Goal: Transaction & Acquisition: Purchase product/service

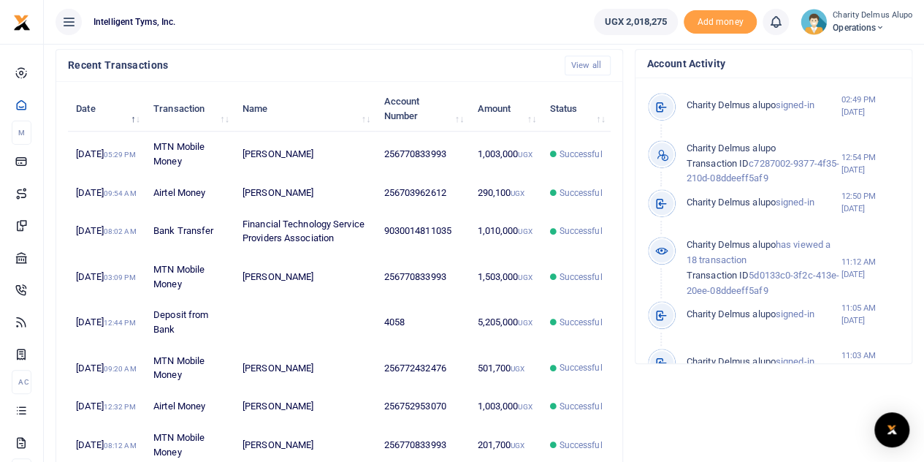
scroll to position [494, 0]
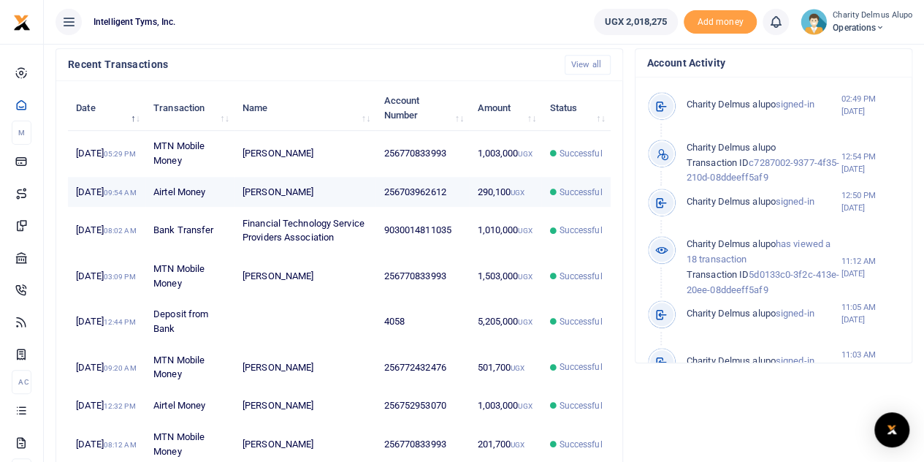
click at [345, 204] on td "[PERSON_NAME]" at bounding box center [306, 192] width 142 height 31
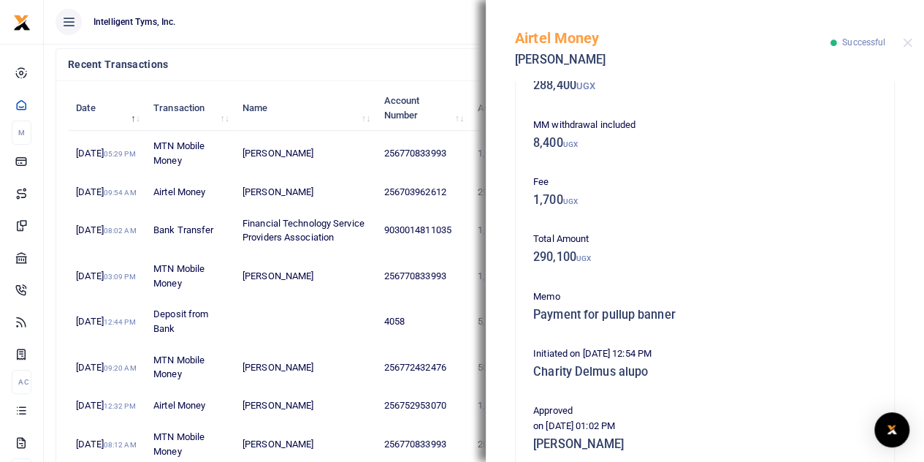
scroll to position [0, 0]
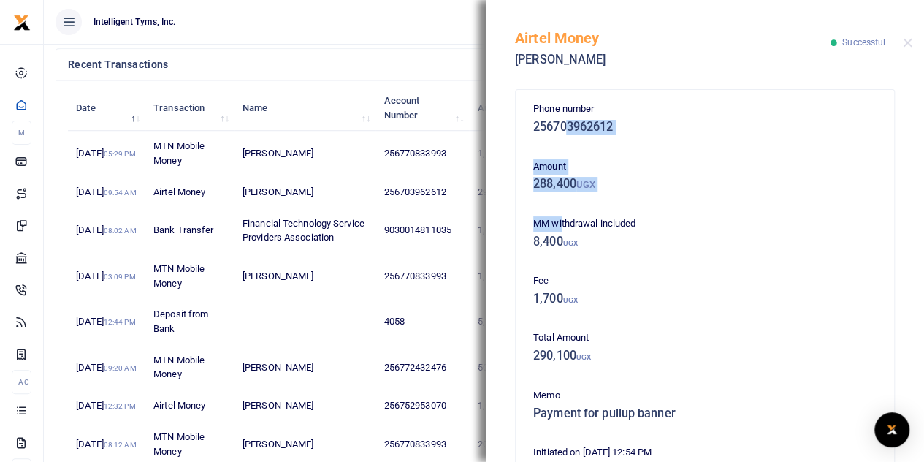
drag, startPoint x: 564, startPoint y: 127, endPoint x: 560, endPoint y: 199, distance: 72.5
click at [560, 199] on div "Phone number 256703962612 Amount 288,400 UGX MM withdrawal included 8,400 UGX F…" at bounding box center [704, 450] width 355 height 696
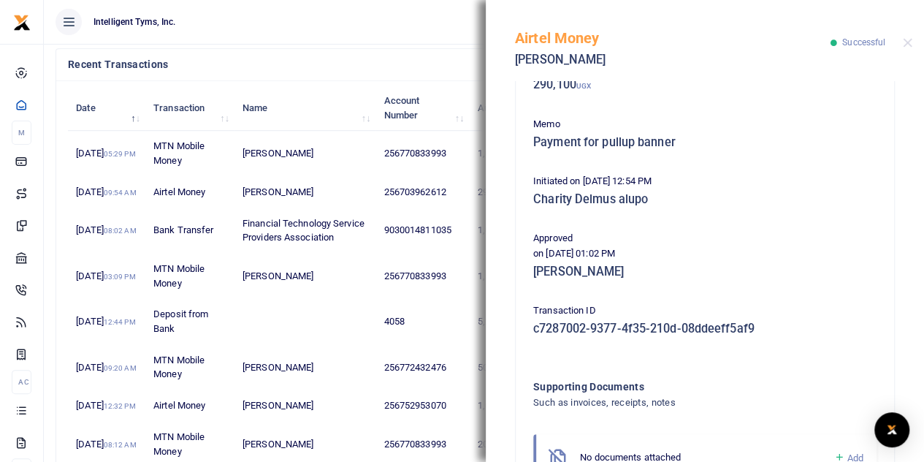
scroll to position [372, 0]
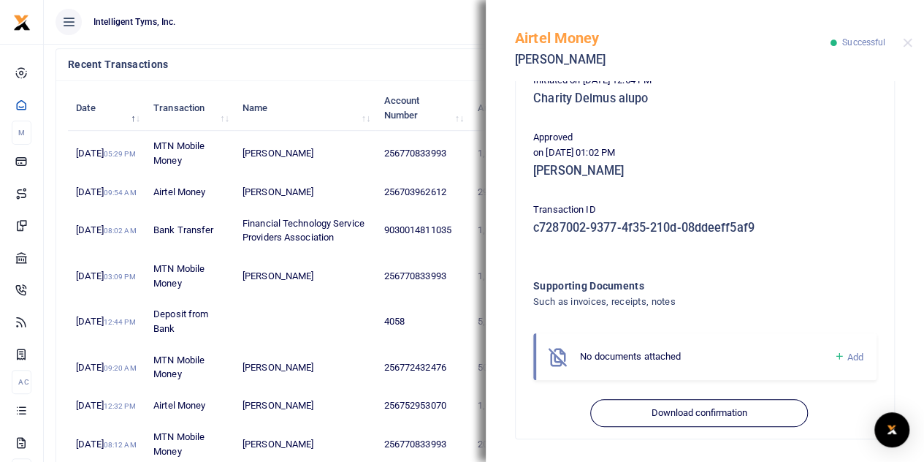
click at [559, 213] on p "Transaction ID" at bounding box center [704, 209] width 343 height 15
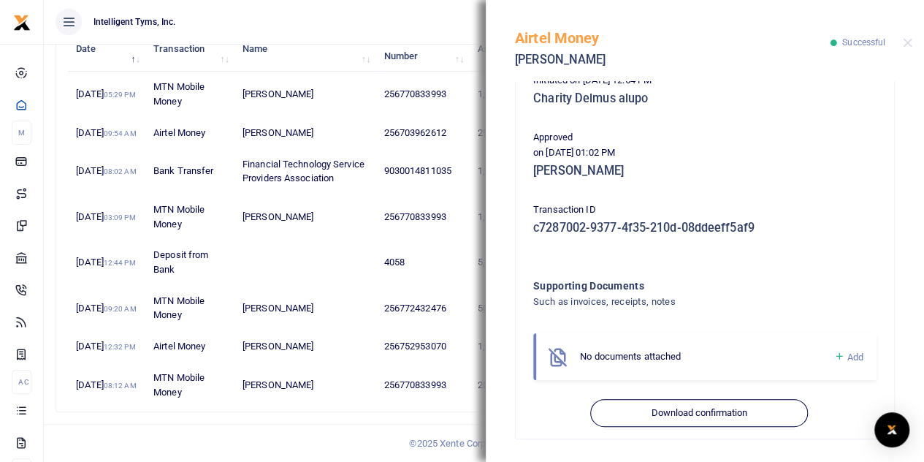
scroll to position [0, 0]
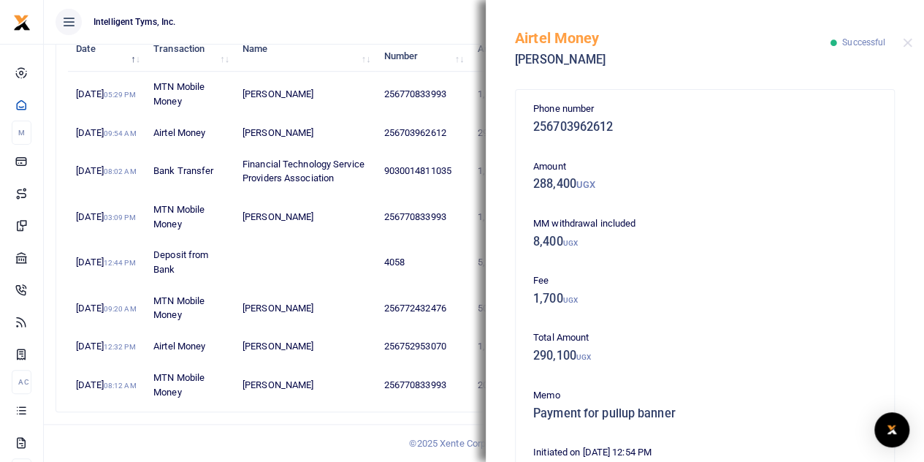
click at [904, 47] on div at bounding box center [907, 42] width 9 height 9
click at [907, 39] on button "Close" at bounding box center [907, 42] width 9 height 9
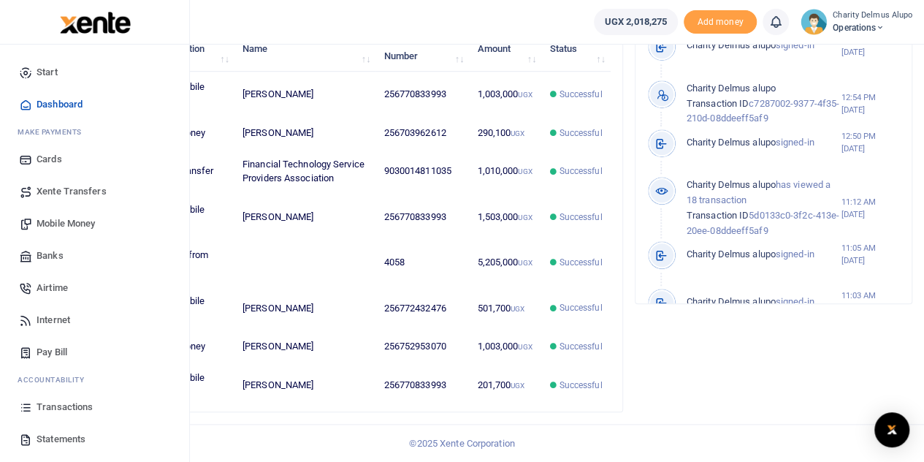
scroll to position [59, 0]
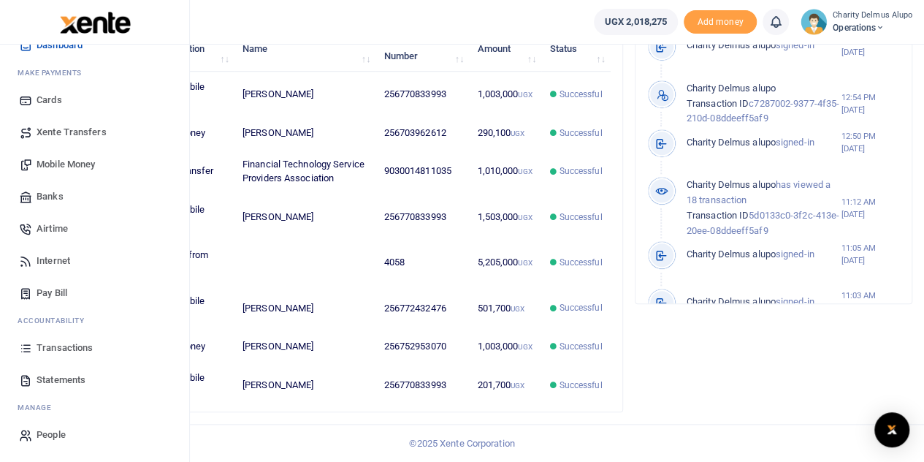
click at [50, 164] on span "Mobile Money" at bounding box center [66, 164] width 58 height 15
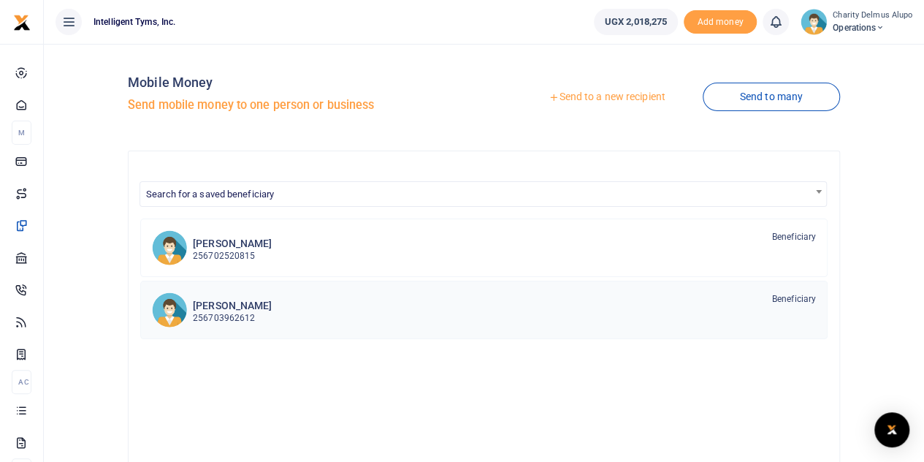
click at [266, 300] on h6 "Daniel Deogratius waiswa" at bounding box center [232, 306] width 79 height 12
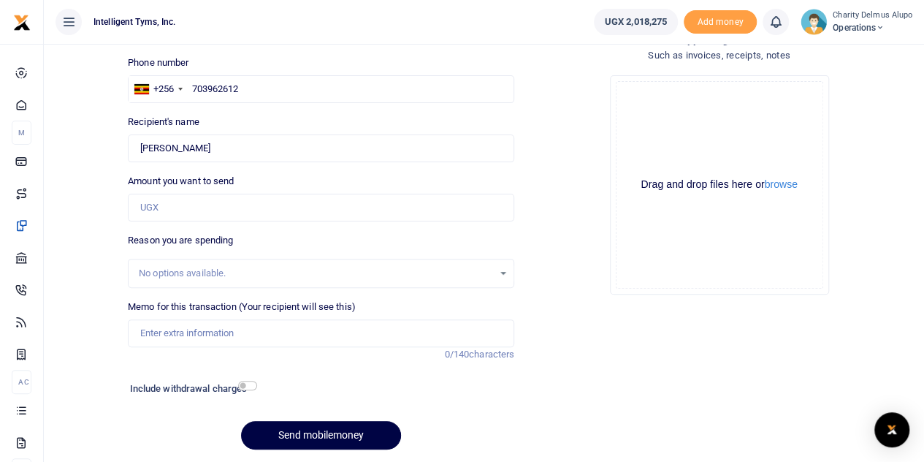
scroll to position [102, 0]
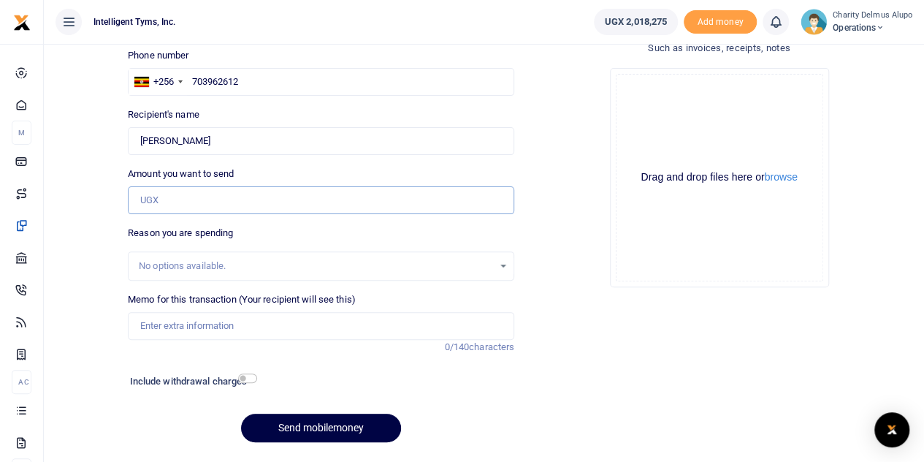
click at [200, 197] on input "Amount you want to send" at bounding box center [321, 200] width 386 height 28
type input "200,000"
click at [241, 270] on div "No options available." at bounding box center [316, 266] width 354 height 15
click at [506, 273] on div "No options available." at bounding box center [321, 266] width 385 height 16
click at [506, 262] on div "No options available." at bounding box center [321, 266] width 385 height 16
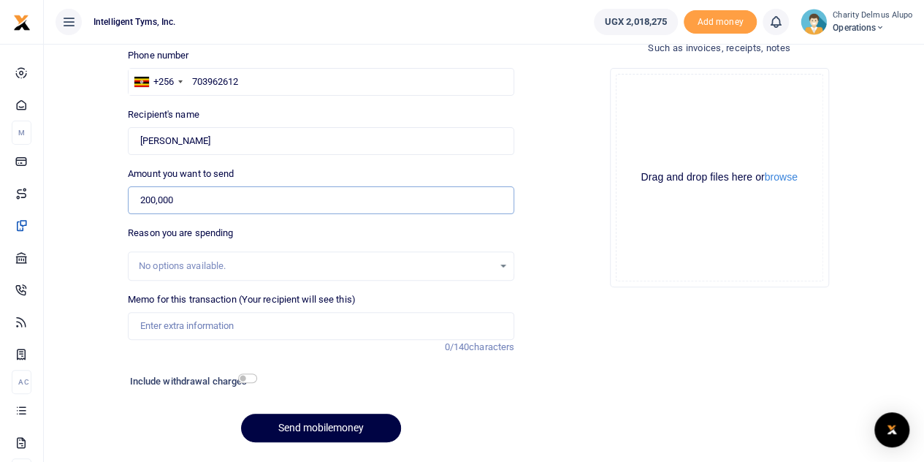
click at [215, 204] on input "200,000" at bounding box center [321, 200] width 386 height 28
click at [221, 260] on div "No options available." at bounding box center [316, 266] width 354 height 15
click at [199, 319] on input "Memo for this transaction (Your recipient will see this)" at bounding box center [321, 326] width 386 height 28
type input "Half payment for Exhibition screen at FITSPA (2 days)"
click at [243, 380] on input "checkbox" at bounding box center [247, 377] width 19 height 9
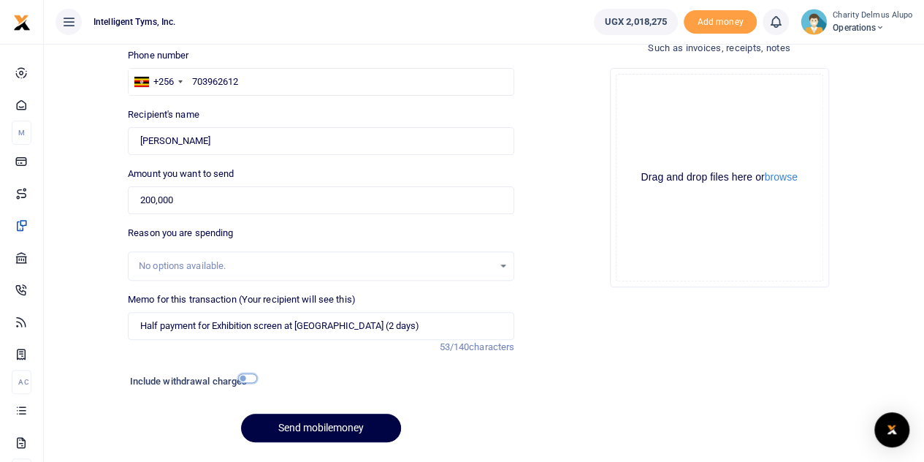
checkbox input "true"
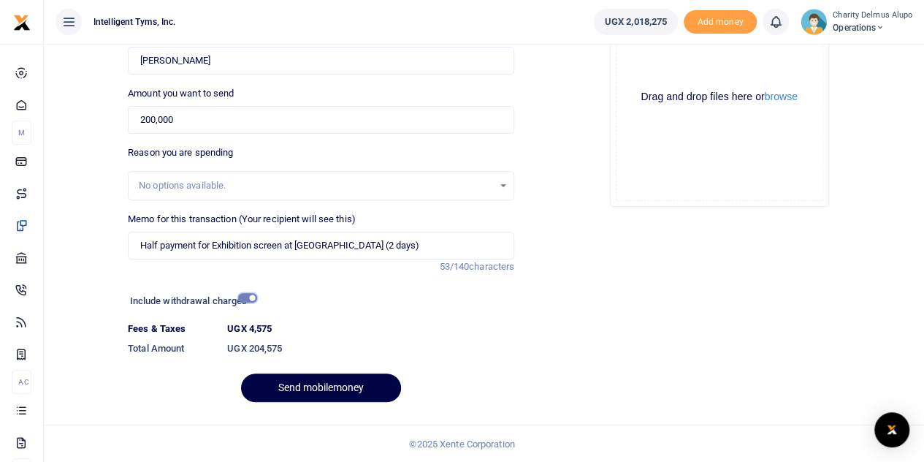
scroll to position [129, 0]
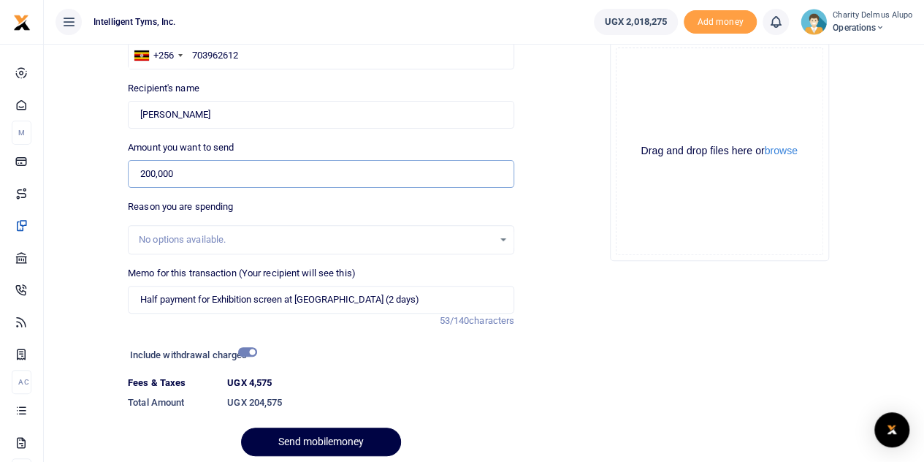
click at [145, 172] on input "200,000" at bounding box center [321, 174] width 386 height 28
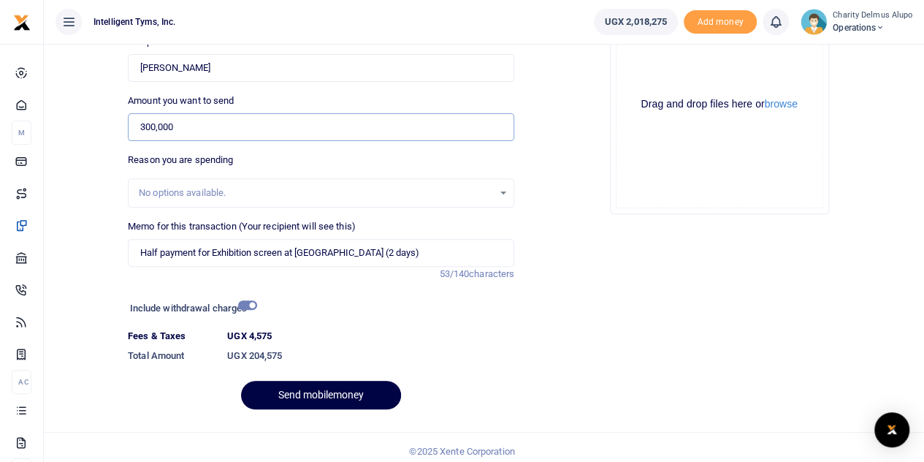
scroll to position [183, 0]
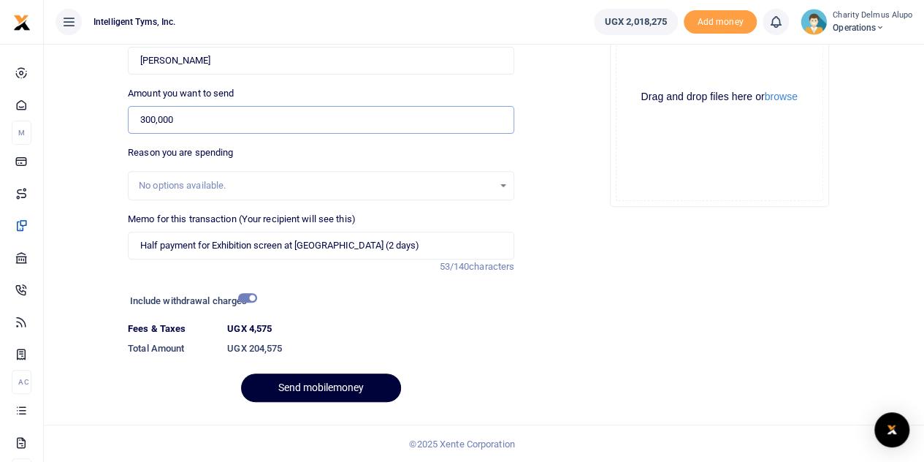
type input "300,000"
click at [327, 385] on button "Send mobilemoney" at bounding box center [321, 387] width 160 height 28
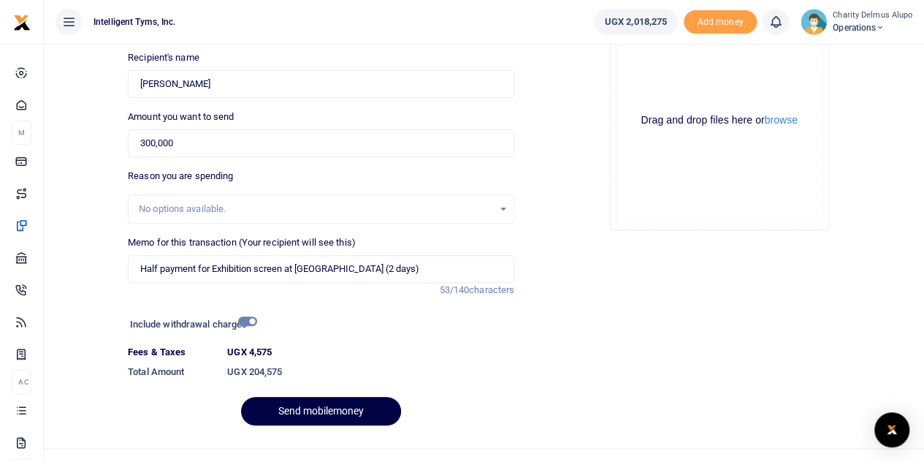
scroll to position [156, 0]
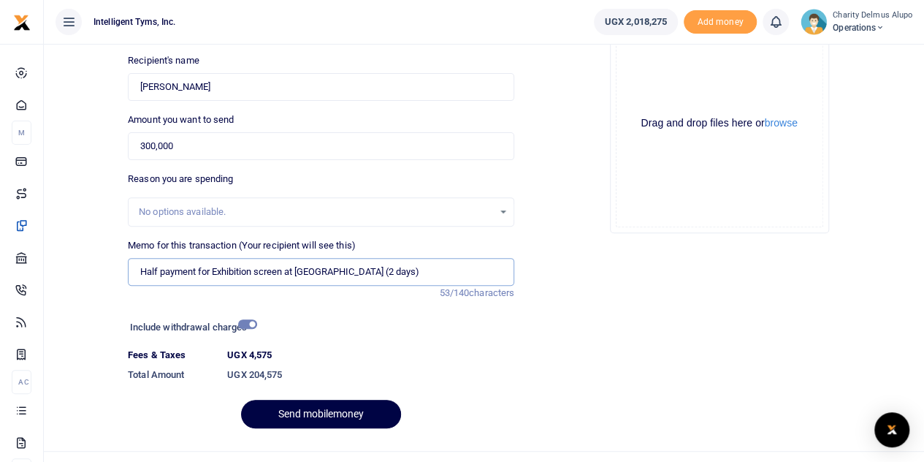
click at [337, 267] on input "Half payment for Exhibition screen at FITSPA (2 days)" at bounding box center [321, 272] width 386 height 28
click at [341, 269] on input "Half payment for Exhibition screen at FITSPA (2 days)" at bounding box center [321, 272] width 386 height 28
click at [336, 410] on button "Send mobilemoney" at bounding box center [321, 414] width 160 height 28
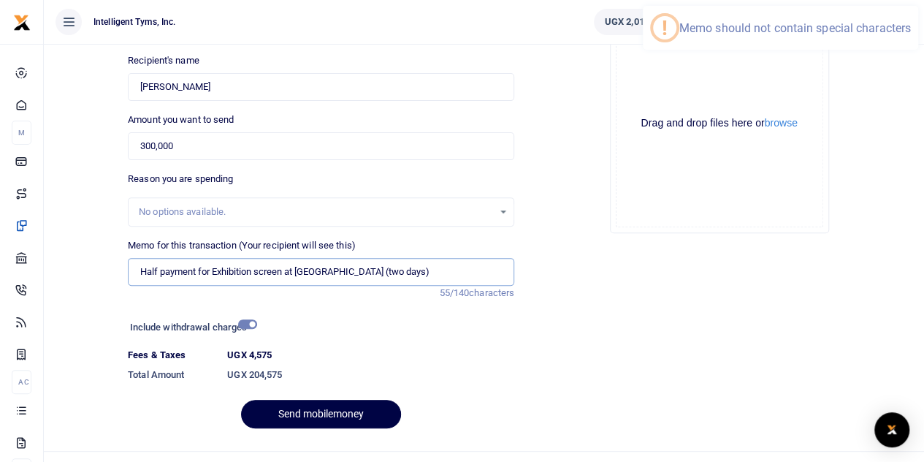
click at [387, 273] on input "Half payment for Exhibition screen at FITSPA (two days)" at bounding box center [321, 272] width 386 height 28
click at [336, 271] on input "Half payment for Exhibition screen at FITSPA (two days" at bounding box center [321, 272] width 386 height 28
click at [334, 271] on input "Half payment for Exhibition screen at FITSPA (two days" at bounding box center [321, 272] width 386 height 28
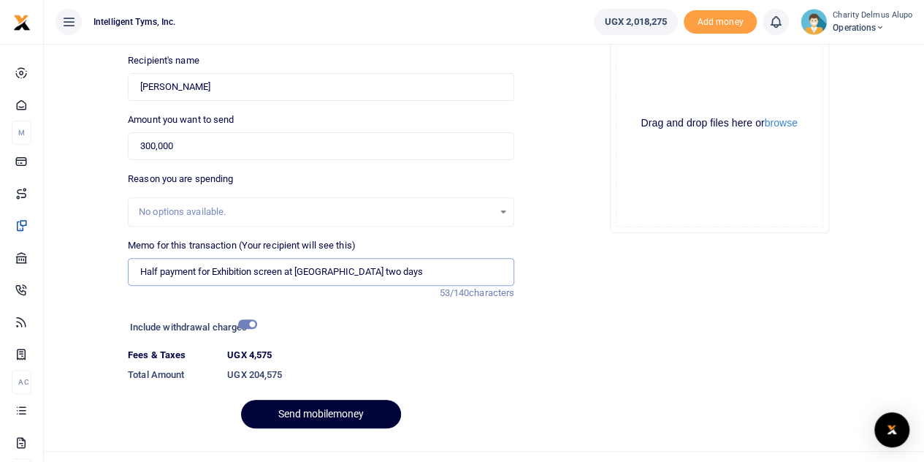
type input "Half payment for Exhibition screen at FITSPA two days"
click at [332, 414] on button "Send mobilemoney" at bounding box center [321, 414] width 160 height 28
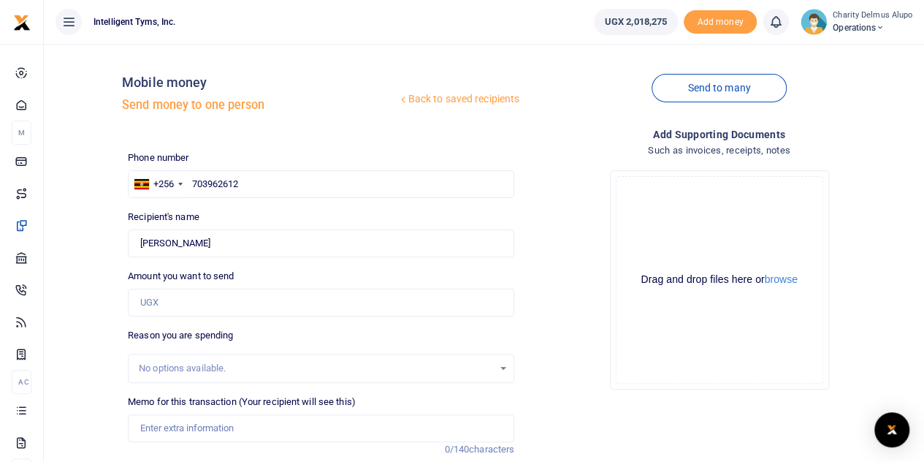
click at [67, 274] on div "Back to saved recipients Mobile money Send money to one person Send to many Pho…" at bounding box center [484, 306] width 869 height 500
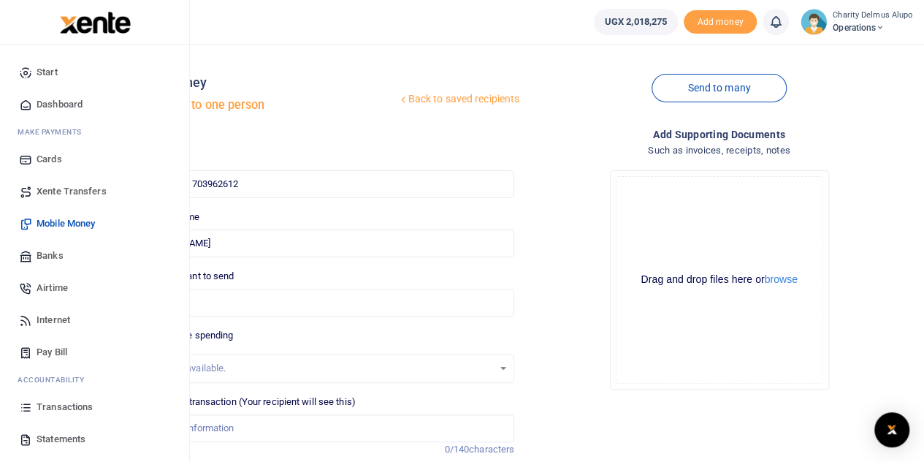
click at [65, 218] on span "Mobile Money" at bounding box center [66, 223] width 58 height 15
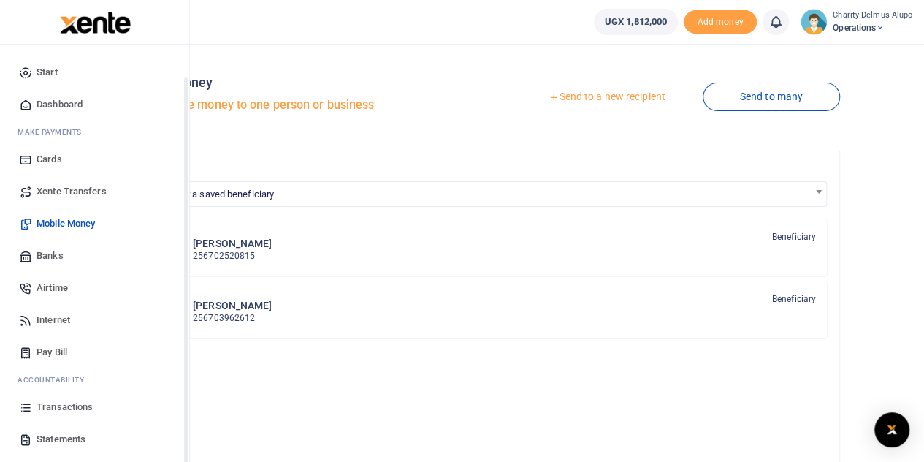
scroll to position [59, 0]
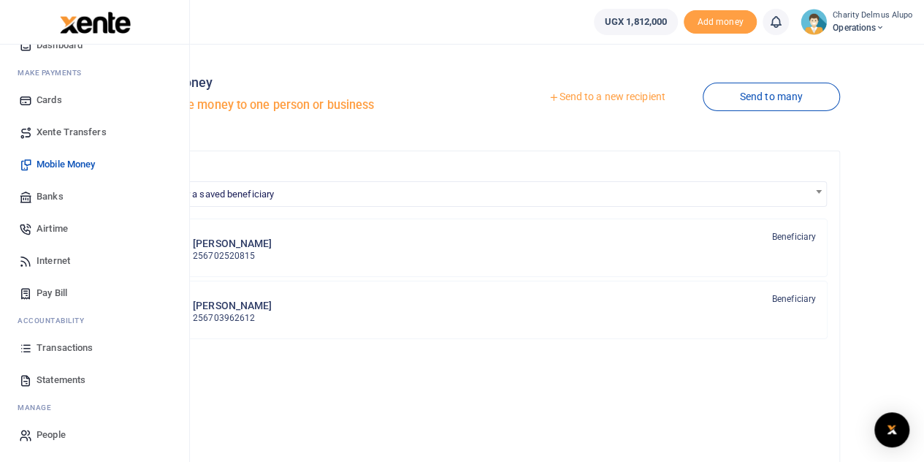
click at [80, 346] on span "Transactions" at bounding box center [65, 347] width 56 height 15
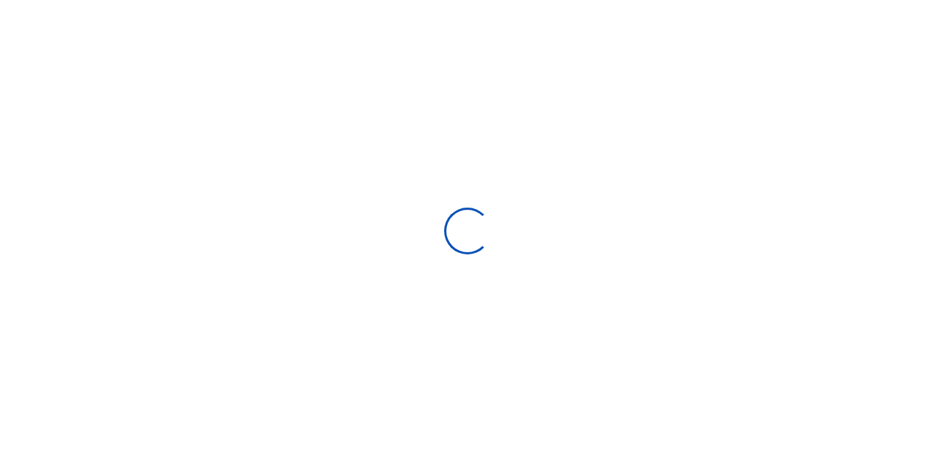
select select
type input "[DATE] - [DATE]"
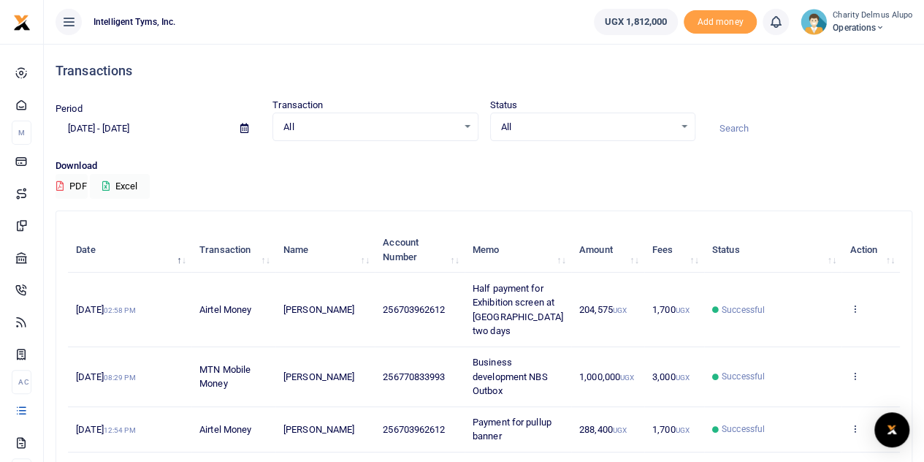
click at [853, 291] on td "View details Send again" at bounding box center [871, 310] width 58 height 74
click at [848, 297] on td "View details Send again" at bounding box center [871, 310] width 58 height 74
click at [859, 303] on icon at bounding box center [854, 308] width 9 height 10
click at [815, 318] on link "View details" at bounding box center [801, 326] width 115 height 20
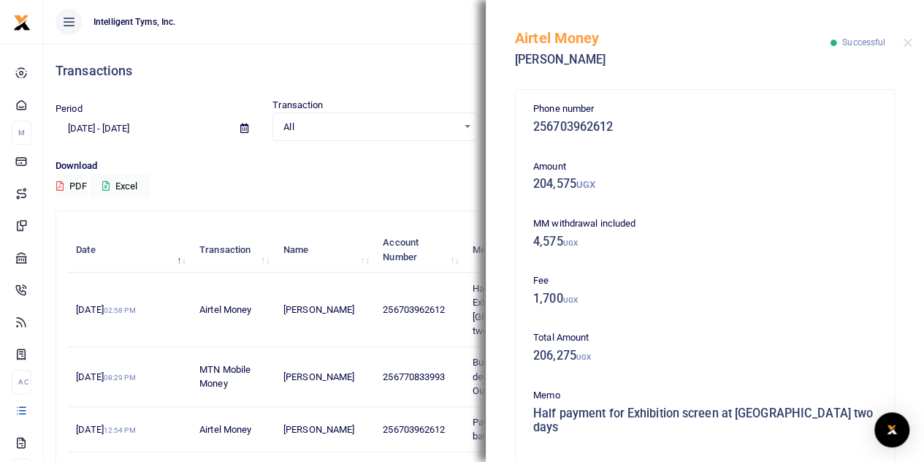
click at [560, 178] on h5 "204,575 UGX" at bounding box center [704, 184] width 343 height 15
click at [545, 186] on h5 "204,575 UGX" at bounding box center [704, 184] width 343 height 15
click at [341, 204] on div "Transactions Period 09/02/2025 - 10/01/2025 Transaction All Select an option...…" at bounding box center [484, 386] width 869 height 684
click at [910, 43] on button "Close" at bounding box center [907, 42] width 9 height 9
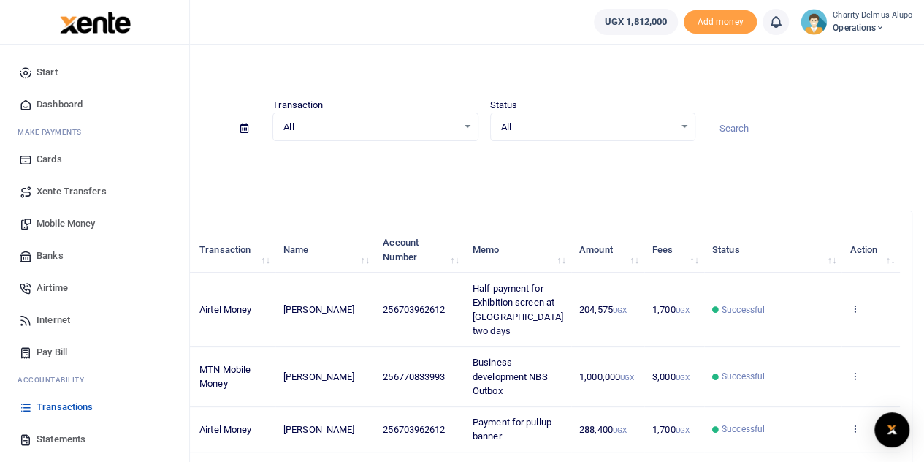
click at [77, 217] on span "Mobile Money" at bounding box center [66, 223] width 58 height 15
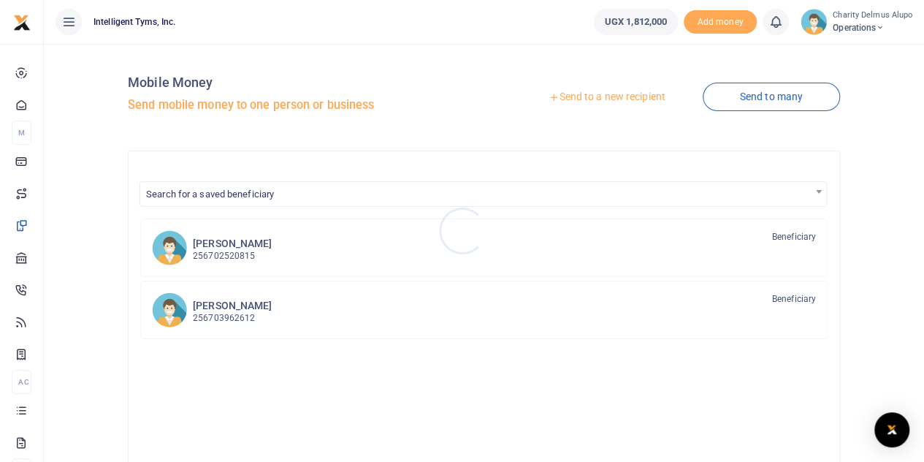
click at [272, 308] on div at bounding box center [462, 231] width 924 height 462
click at [259, 313] on p "256703962612" at bounding box center [232, 318] width 79 height 14
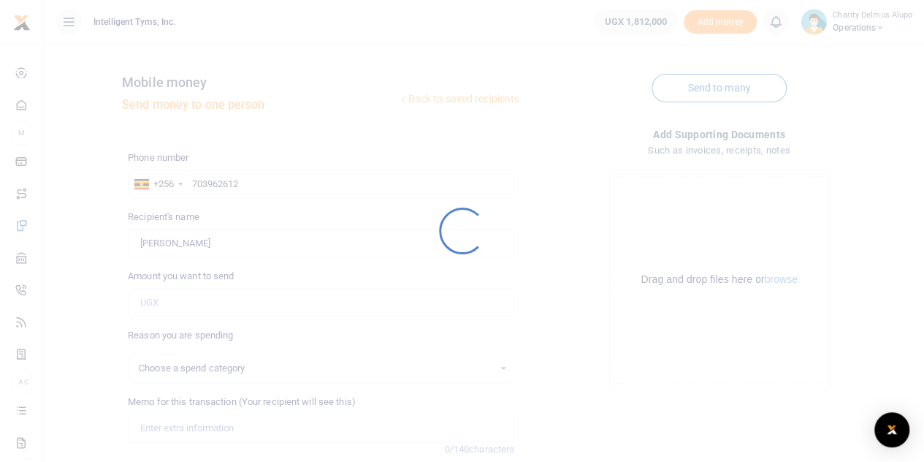
select select
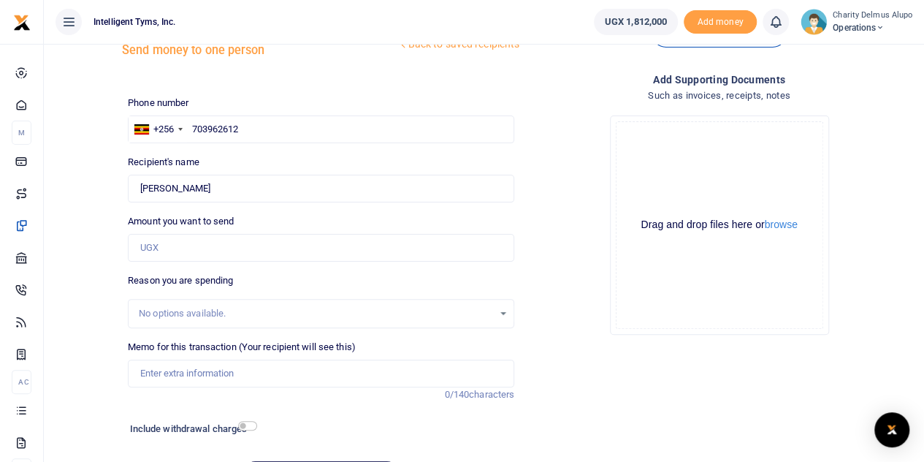
scroll to position [56, 0]
click at [202, 254] on input "Amount you want to send" at bounding box center [321, 247] width 386 height 28
type input "100,000"
click at [199, 362] on input "Memo for this transaction (Your recipient will see this)" at bounding box center [321, 373] width 386 height 28
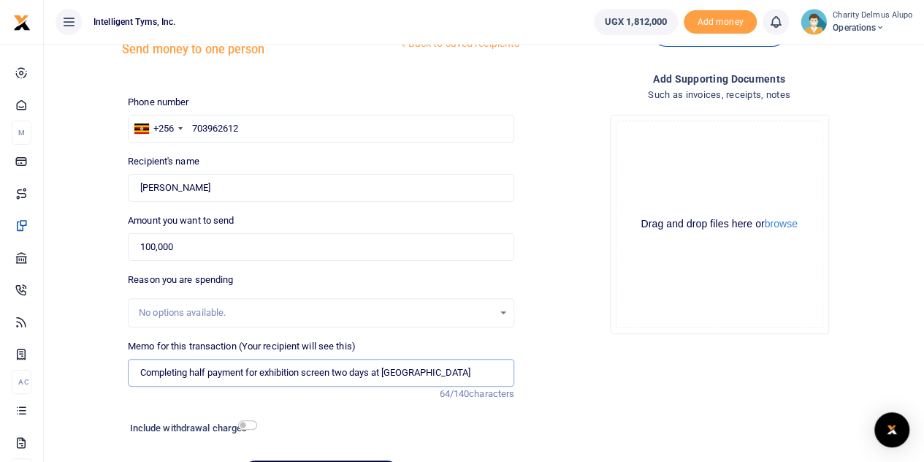
scroll to position [142, 0]
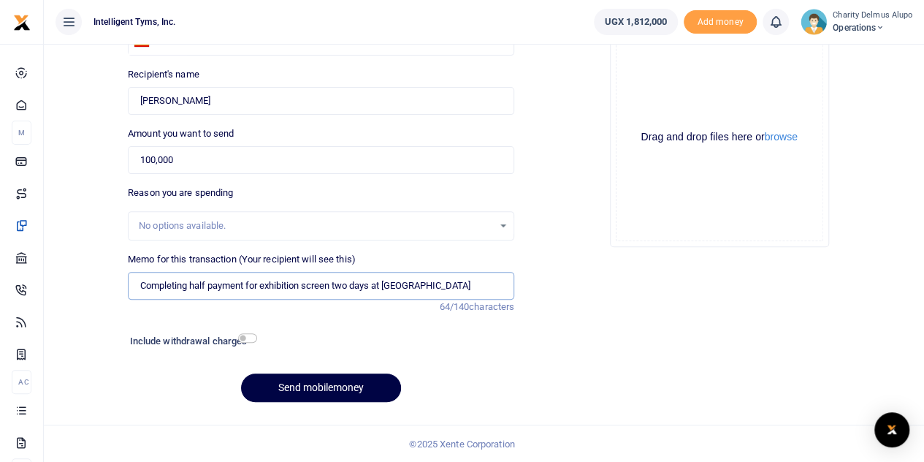
type input "Completing half payment for exhibition screen two days at FITSPA"
click at [242, 335] on input "checkbox" at bounding box center [247, 337] width 19 height 9
checkbox input "true"
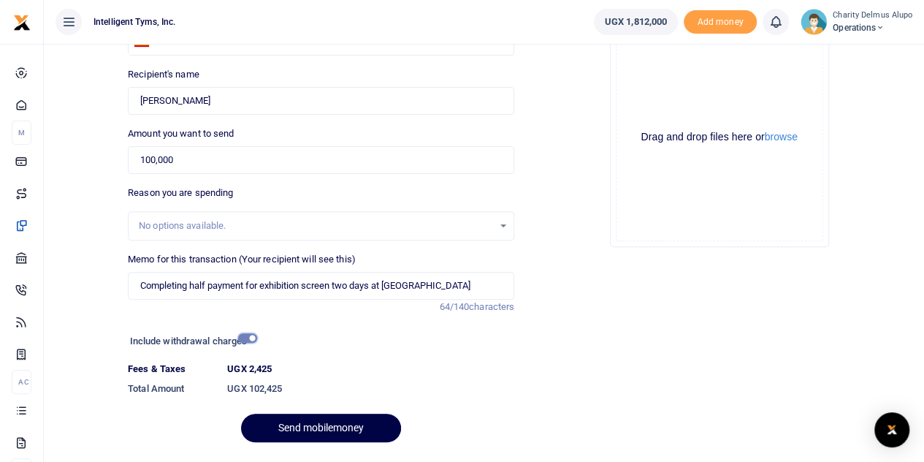
scroll to position [183, 0]
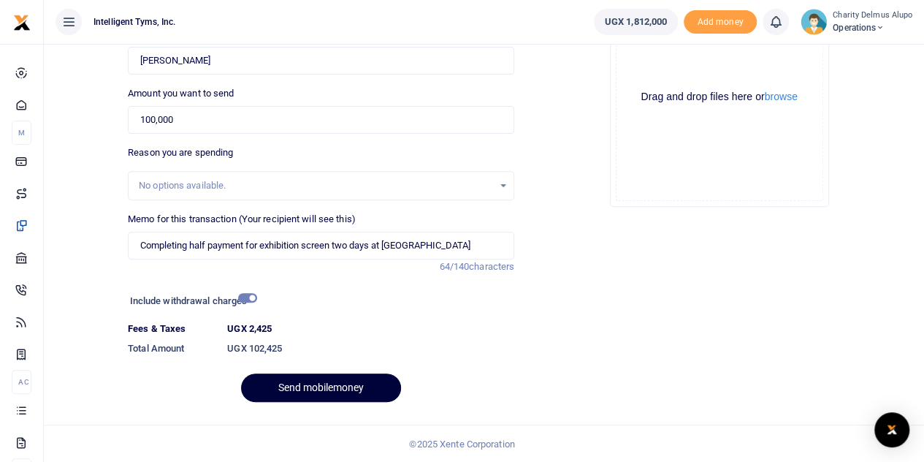
click at [320, 385] on button "Send mobilemoney" at bounding box center [321, 387] width 160 height 28
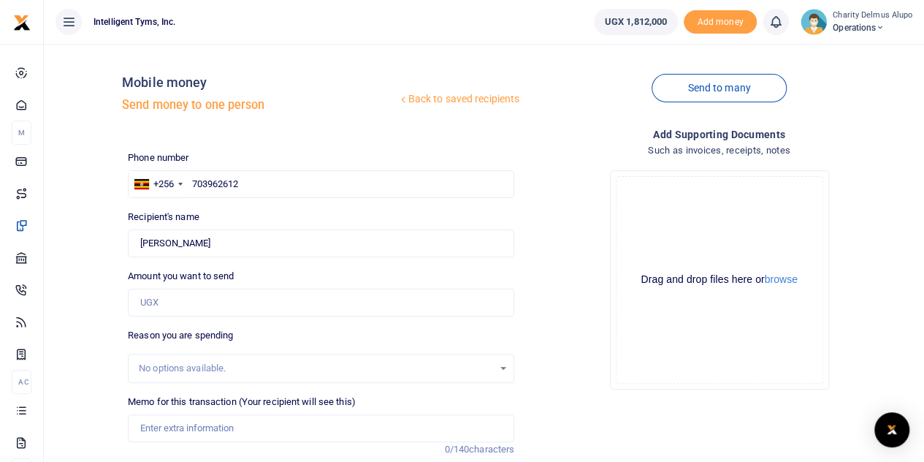
scroll to position [142, 0]
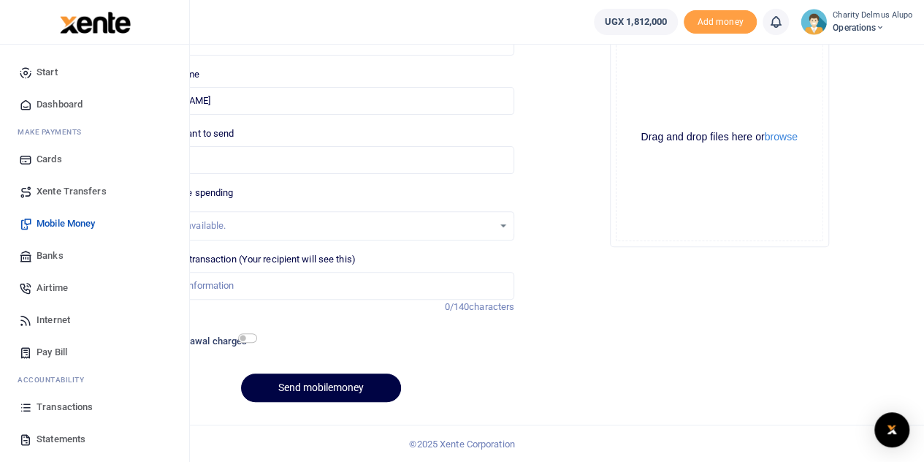
click at [59, 224] on span "Mobile Money" at bounding box center [66, 223] width 58 height 15
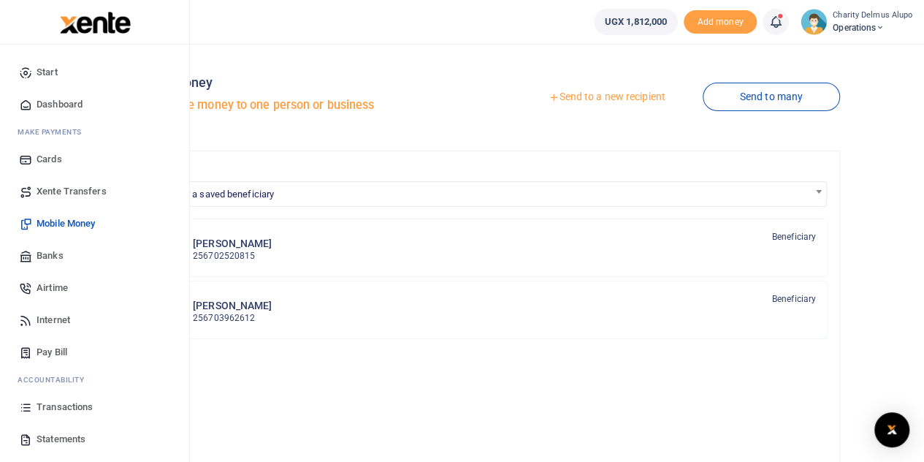
click at [59, 184] on span "Xente Transfers" at bounding box center [72, 191] width 70 height 15
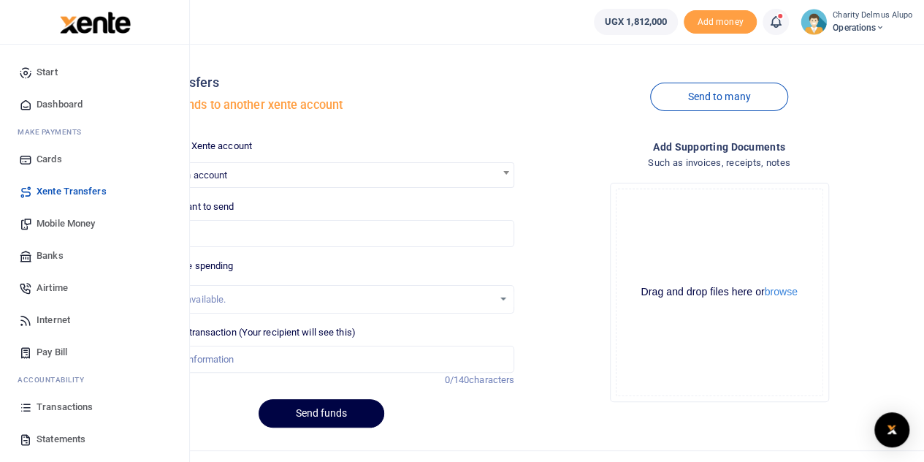
click at [58, 189] on span "Xente Transfers" at bounding box center [72, 191] width 70 height 15
click at [51, 219] on span "Mobile Money" at bounding box center [66, 223] width 58 height 15
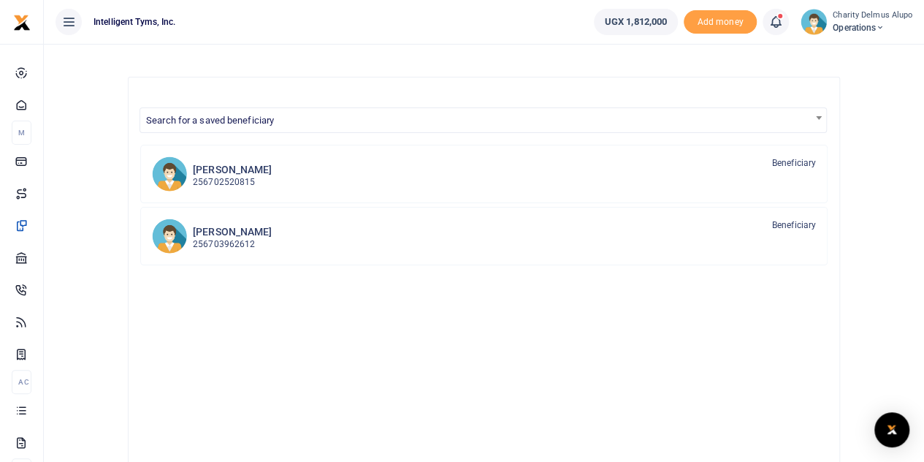
scroll to position [75, 0]
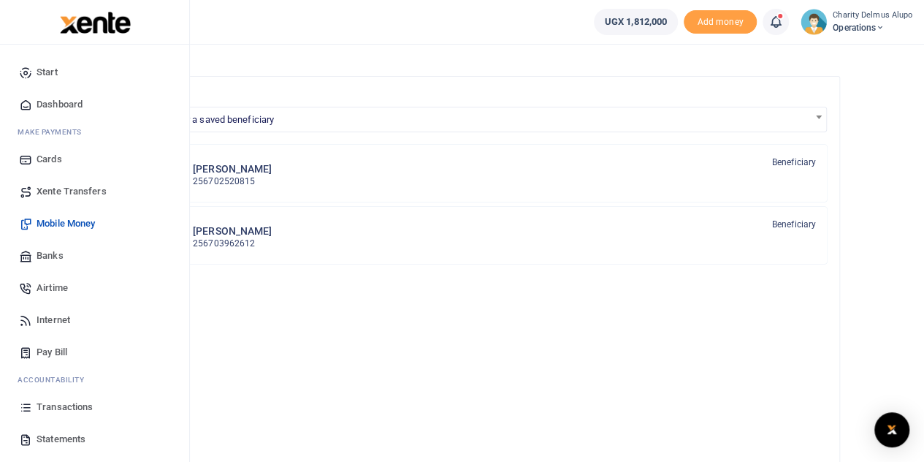
click at [67, 403] on span "Transactions" at bounding box center [65, 407] width 56 height 15
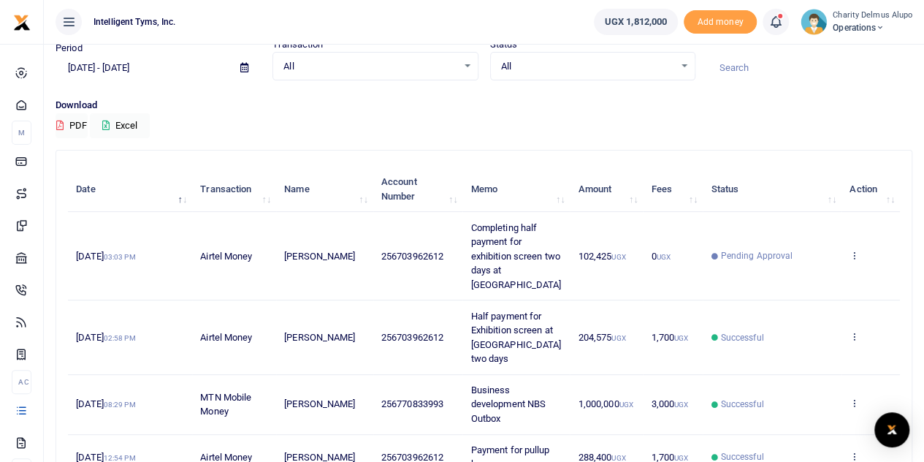
scroll to position [62, 0]
click at [858, 248] on icon at bounding box center [854, 253] width 9 height 10
click at [792, 267] on link "View details" at bounding box center [801, 271] width 115 height 20
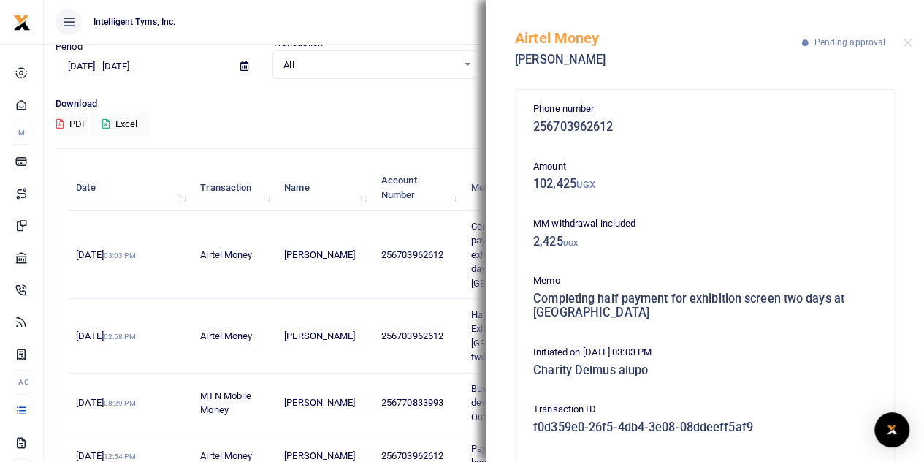
scroll to position [165, 0]
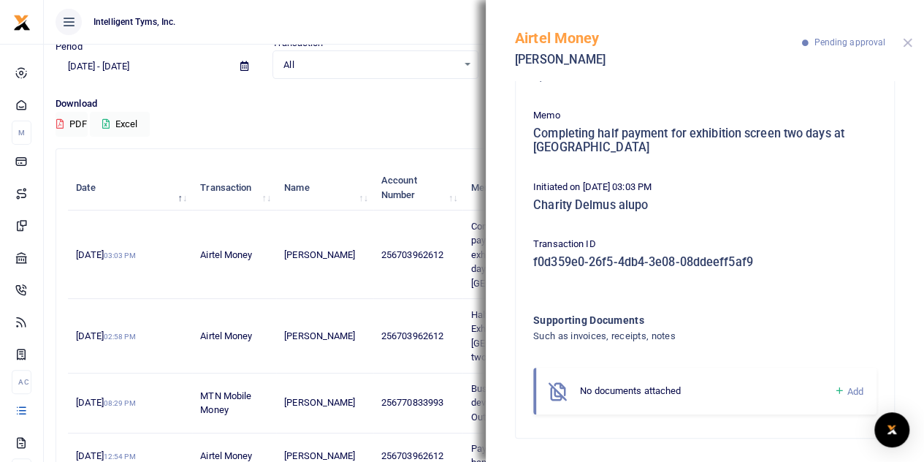
click at [904, 40] on button "Close" at bounding box center [907, 42] width 9 height 9
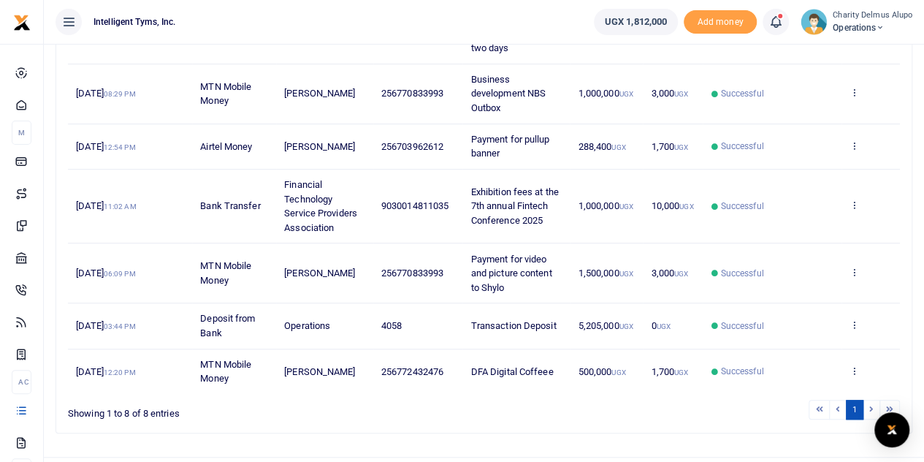
scroll to position [372, 0]
click at [869, 399] on li at bounding box center [872, 409] width 17 height 20
click at [872, 399] on li at bounding box center [872, 409] width 17 height 20
click at [887, 399] on li at bounding box center [890, 409] width 20 height 20
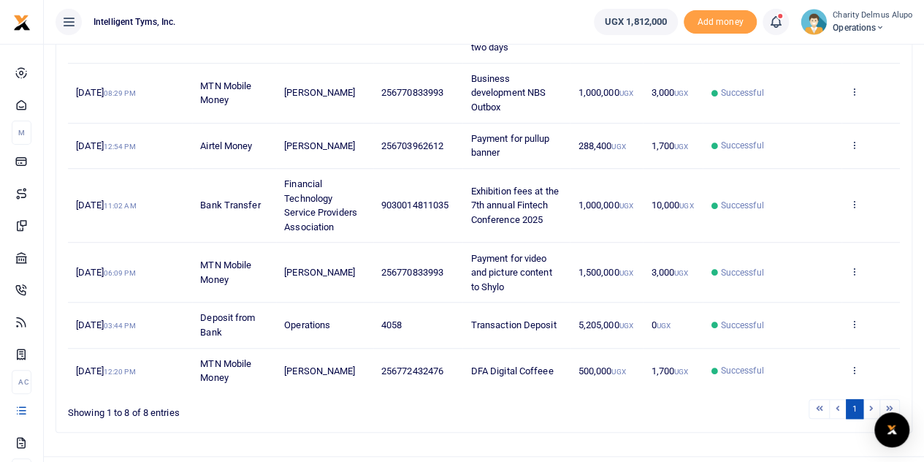
click at [887, 399] on li at bounding box center [890, 409] width 20 height 20
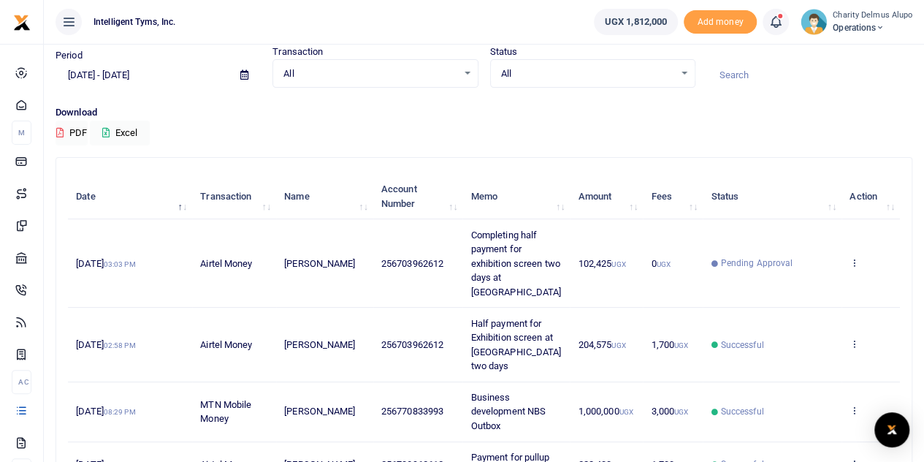
scroll to position [0, 0]
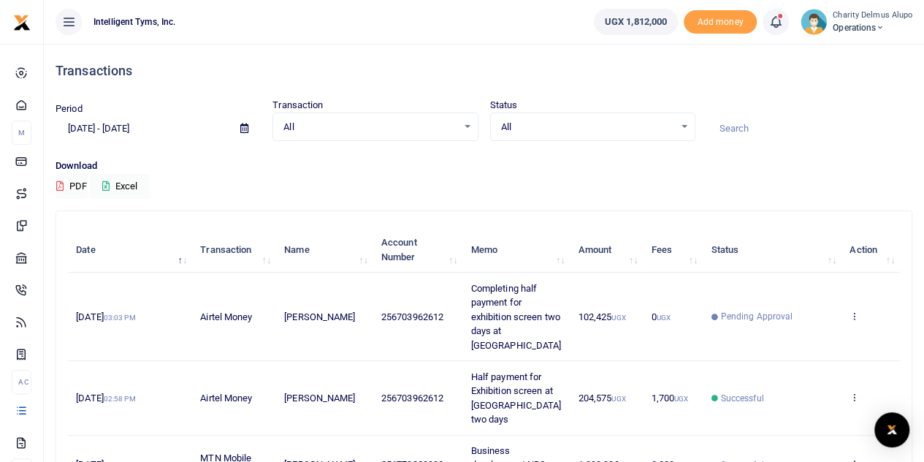
click at [153, 129] on input "[DATE] - [DATE]" at bounding box center [142, 128] width 173 height 25
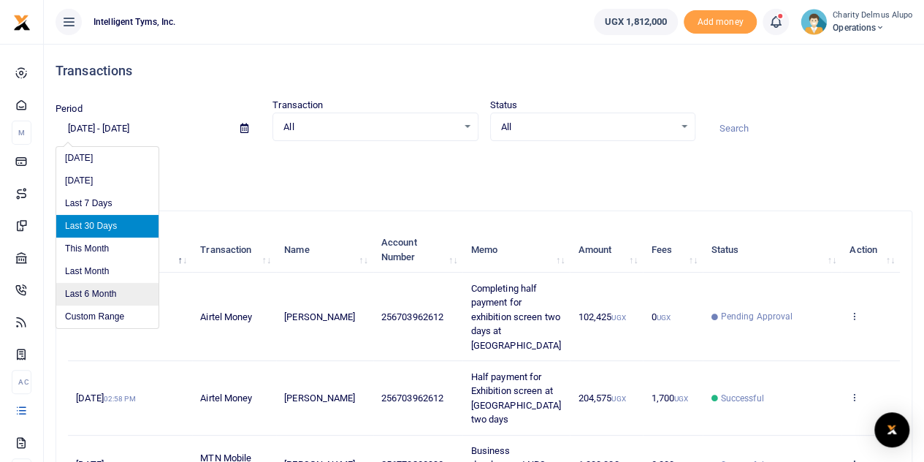
click at [102, 300] on li "Last 6 Month" at bounding box center [107, 294] width 102 height 23
type input "[DATE] - [DATE]"
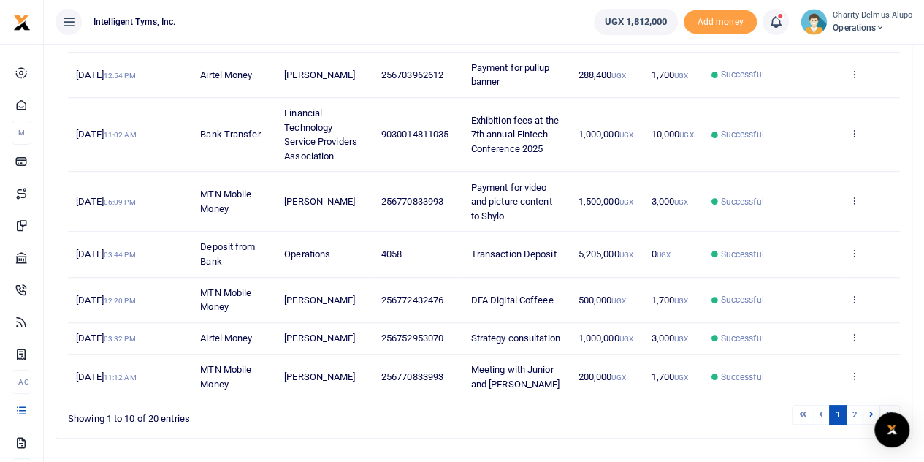
scroll to position [441, 0]
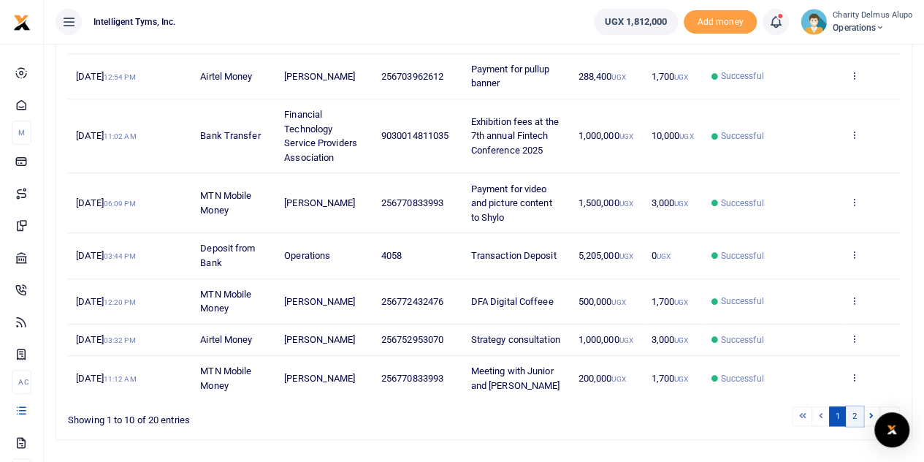
click at [855, 406] on link "2" at bounding box center [855, 416] width 18 height 20
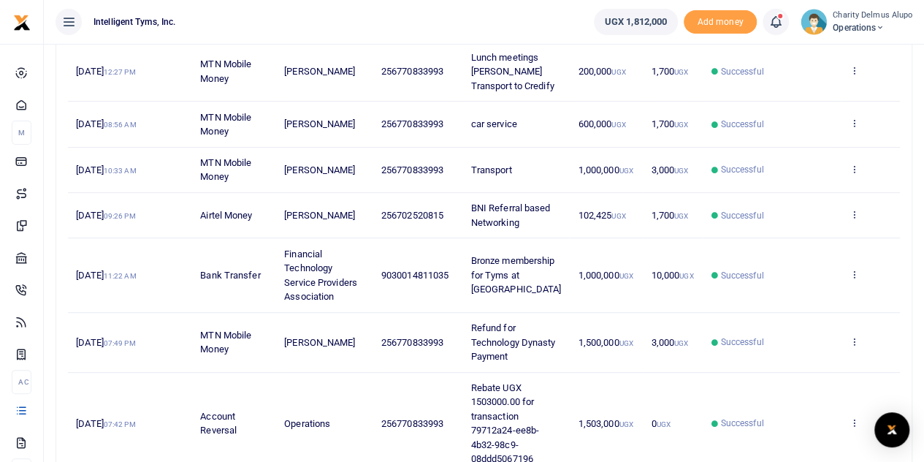
scroll to position [231, 0]
